Goal: Check status: Check status

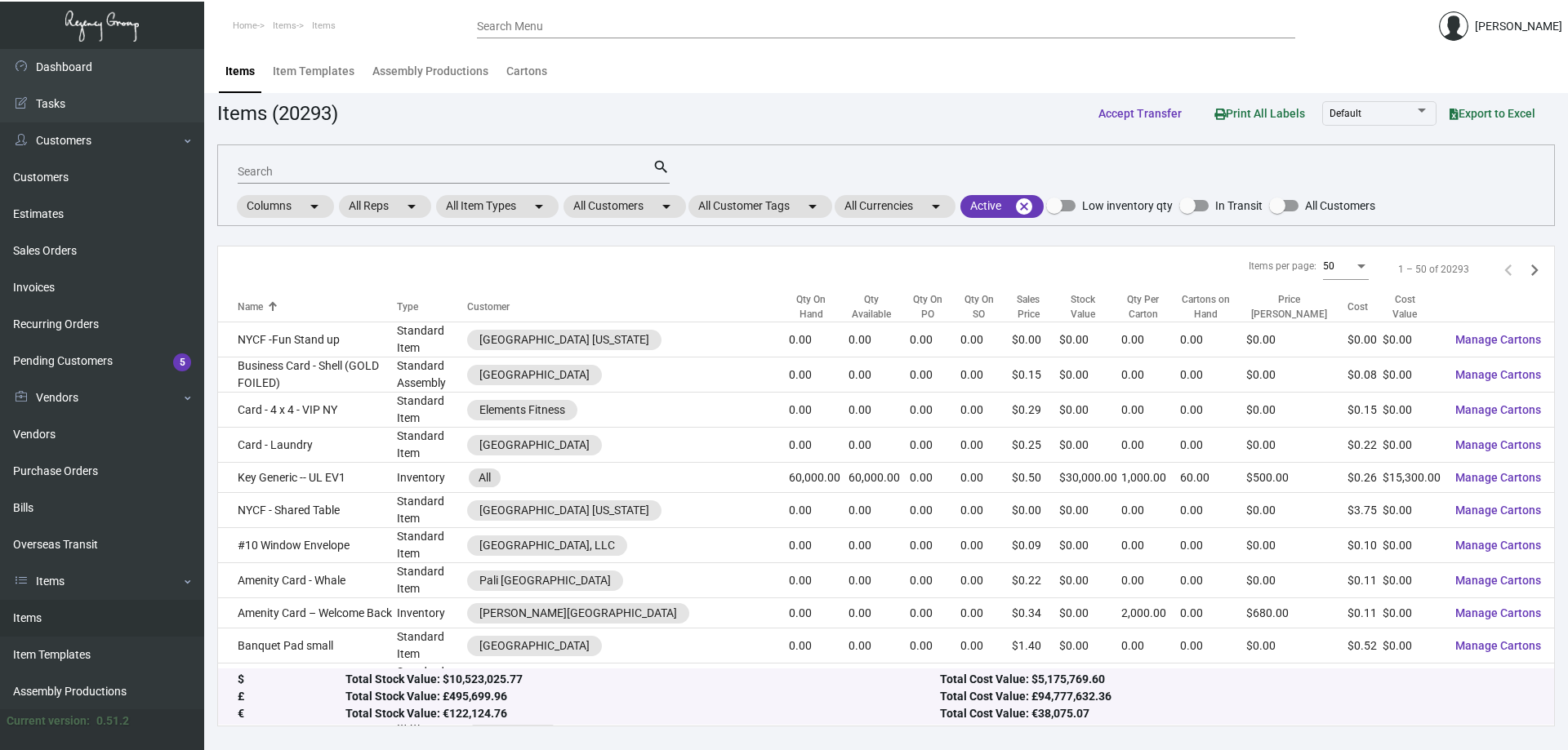
click at [373, 161] on div "Search" at bounding box center [445, 171] width 415 height 25
type input "h"
type input "t"
drag, startPoint x: 259, startPoint y: 169, endPoint x: 0, endPoint y: 201, distance: 261.0
click at [70, 174] on div "Dashboard Dashboard Tasks Customers Customers Estimates Sales Orders Invoices R…" at bounding box center [784, 399] width 1568 height 701
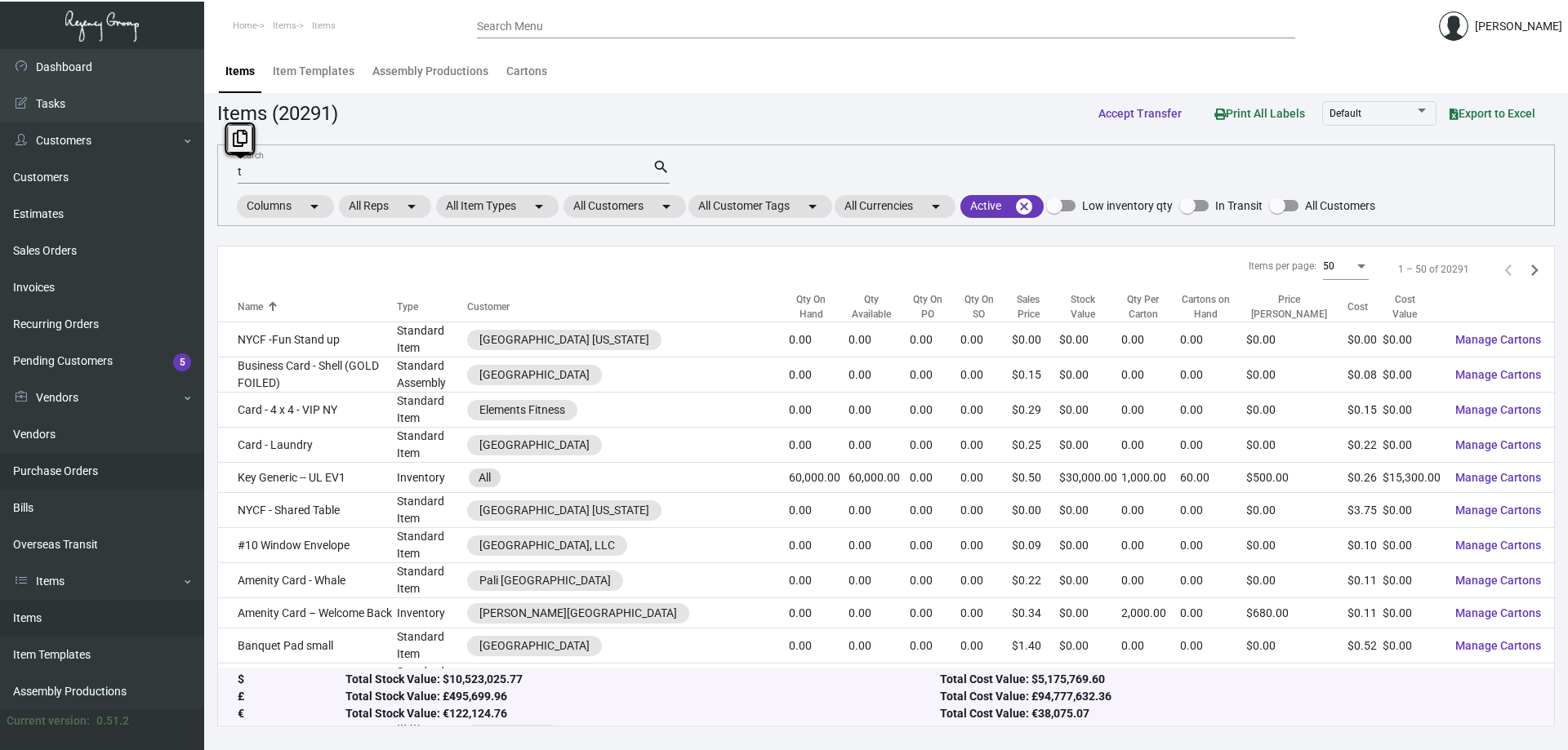
click at [75, 457] on link "Purchase Orders" at bounding box center [101, 472] width 204 height 36
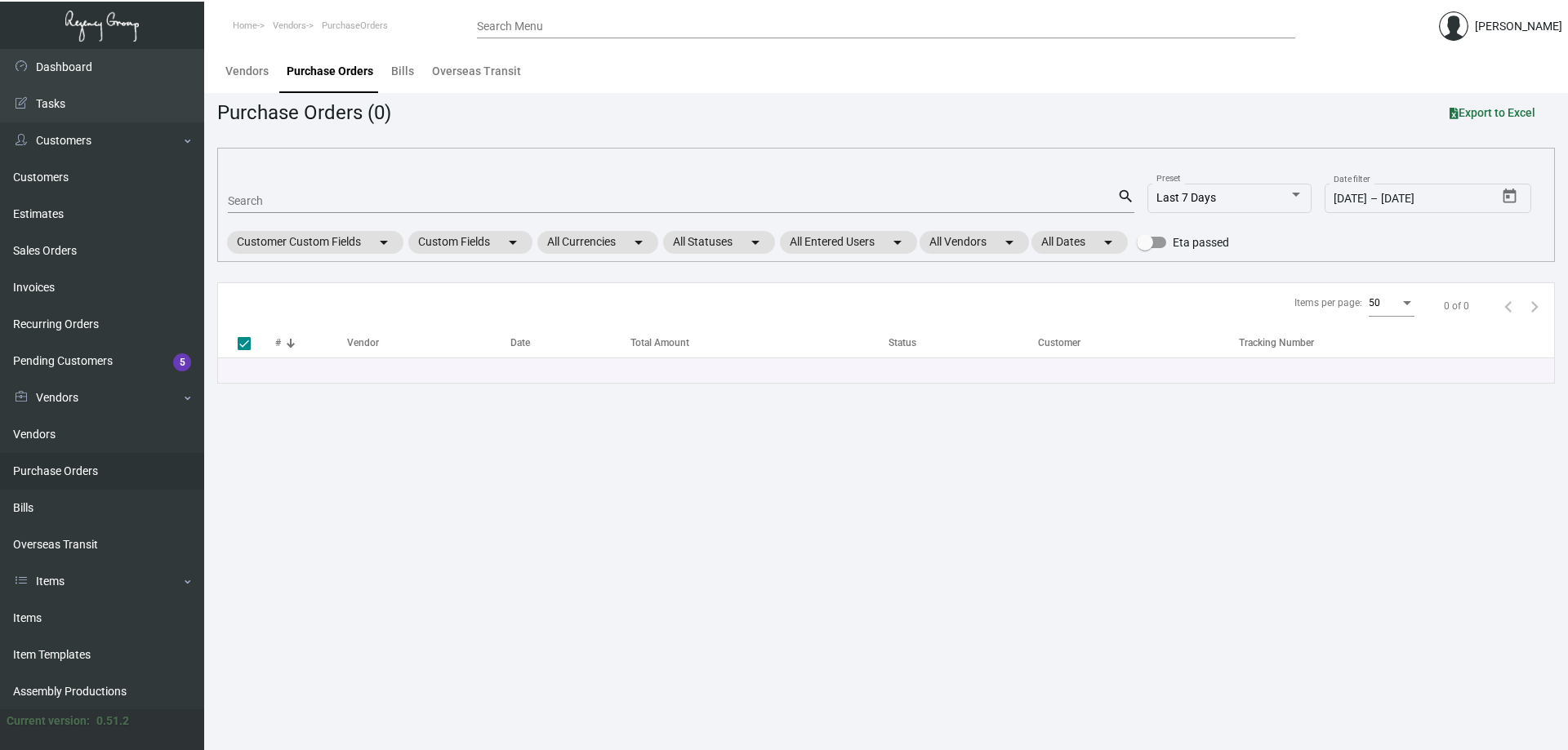
click at [284, 198] on input "Search" at bounding box center [672, 201] width 889 height 13
type input "8758"
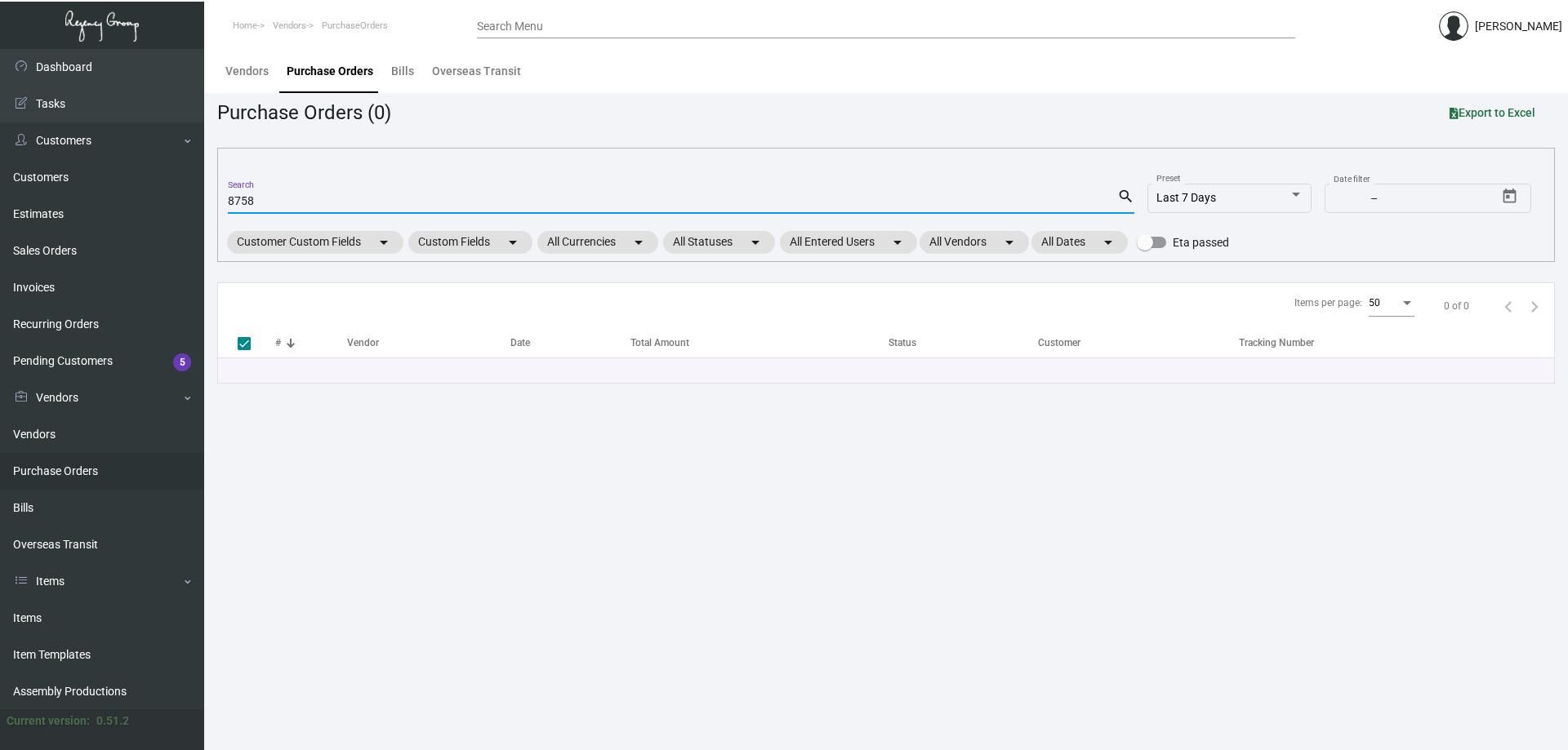
checkbox input "false"
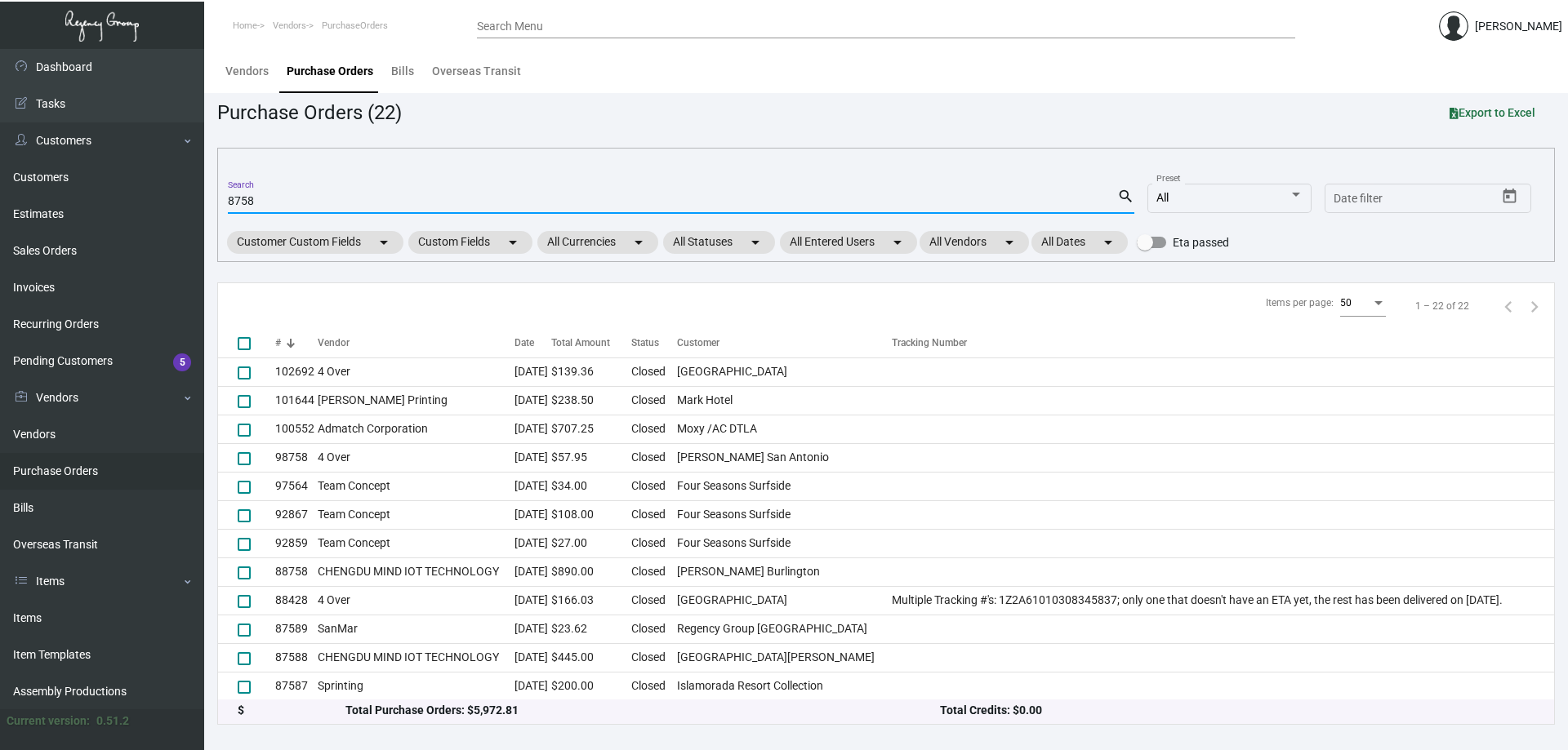
type input "8758"
